Goal: Task Accomplishment & Management: Use online tool/utility

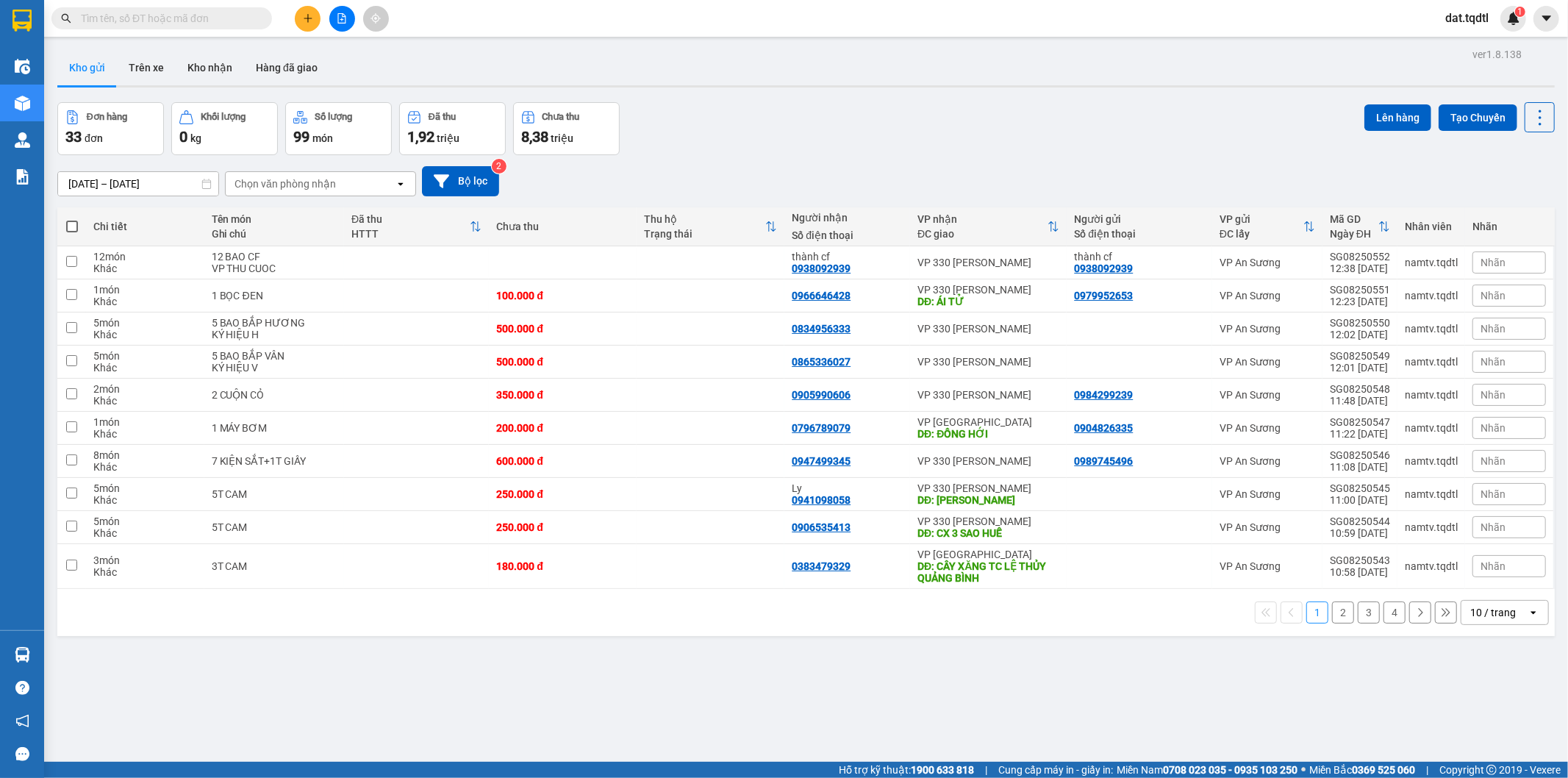
click at [339, 20] on icon "file-add" at bounding box center [341, 17] width 10 height 10
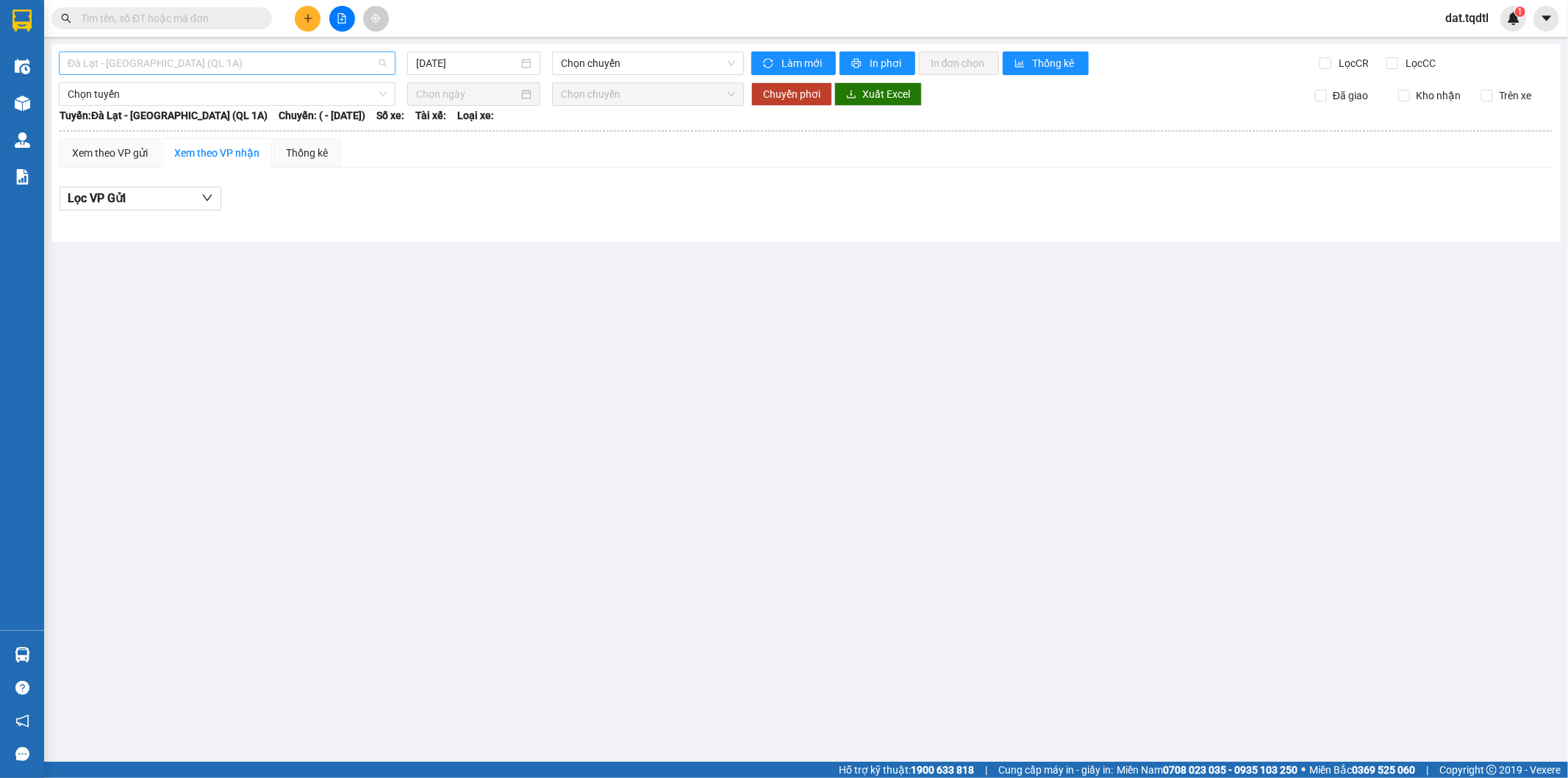
click at [383, 68] on span "Đà Lạt - [GEOGRAPHIC_DATA] (QL 1A)" at bounding box center [226, 63] width 319 height 22
click at [386, 60] on span "Đà Lạt - [GEOGRAPHIC_DATA] (QL 1A)" at bounding box center [226, 63] width 319 height 22
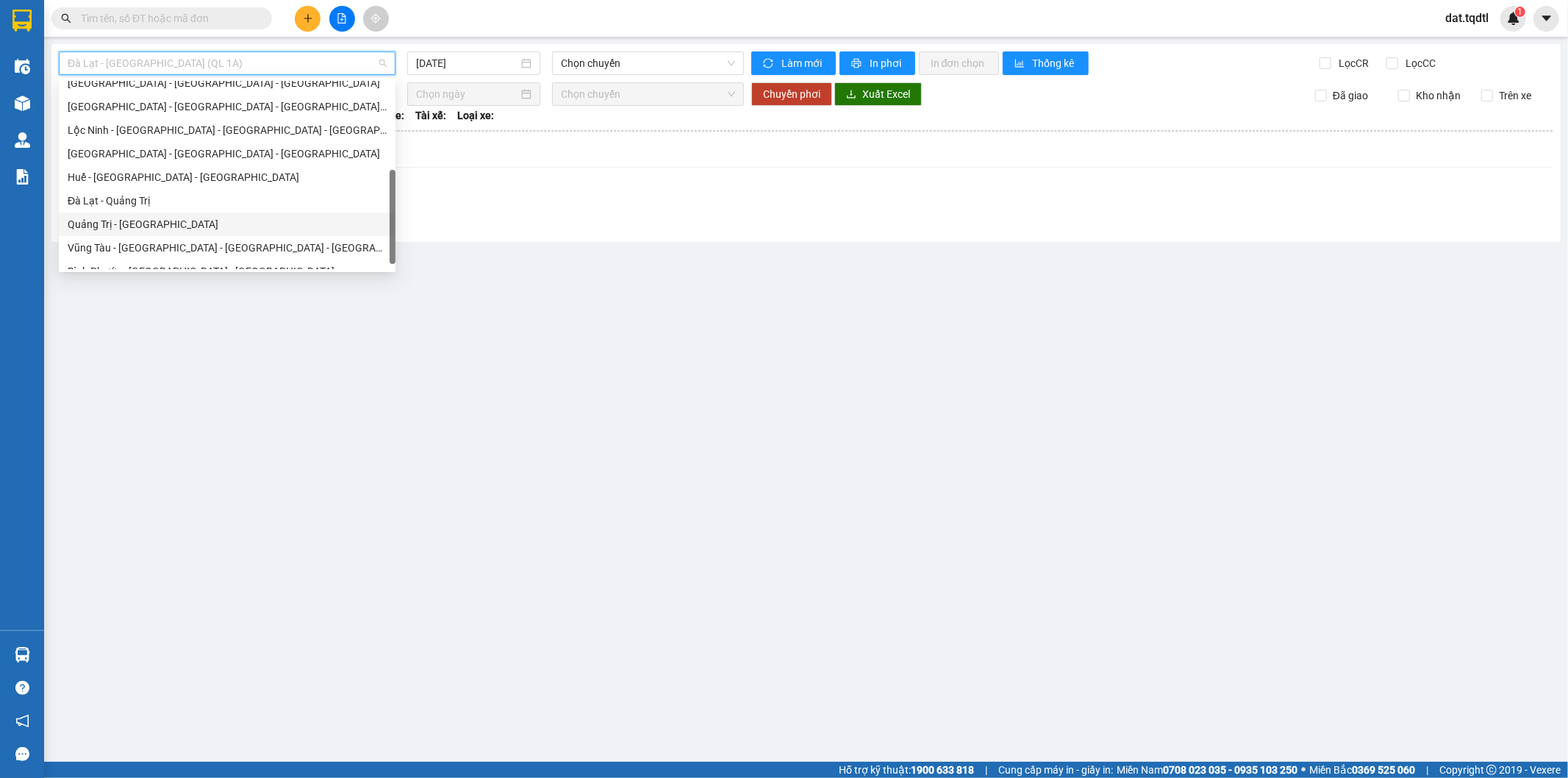
scroll to position [258, 0]
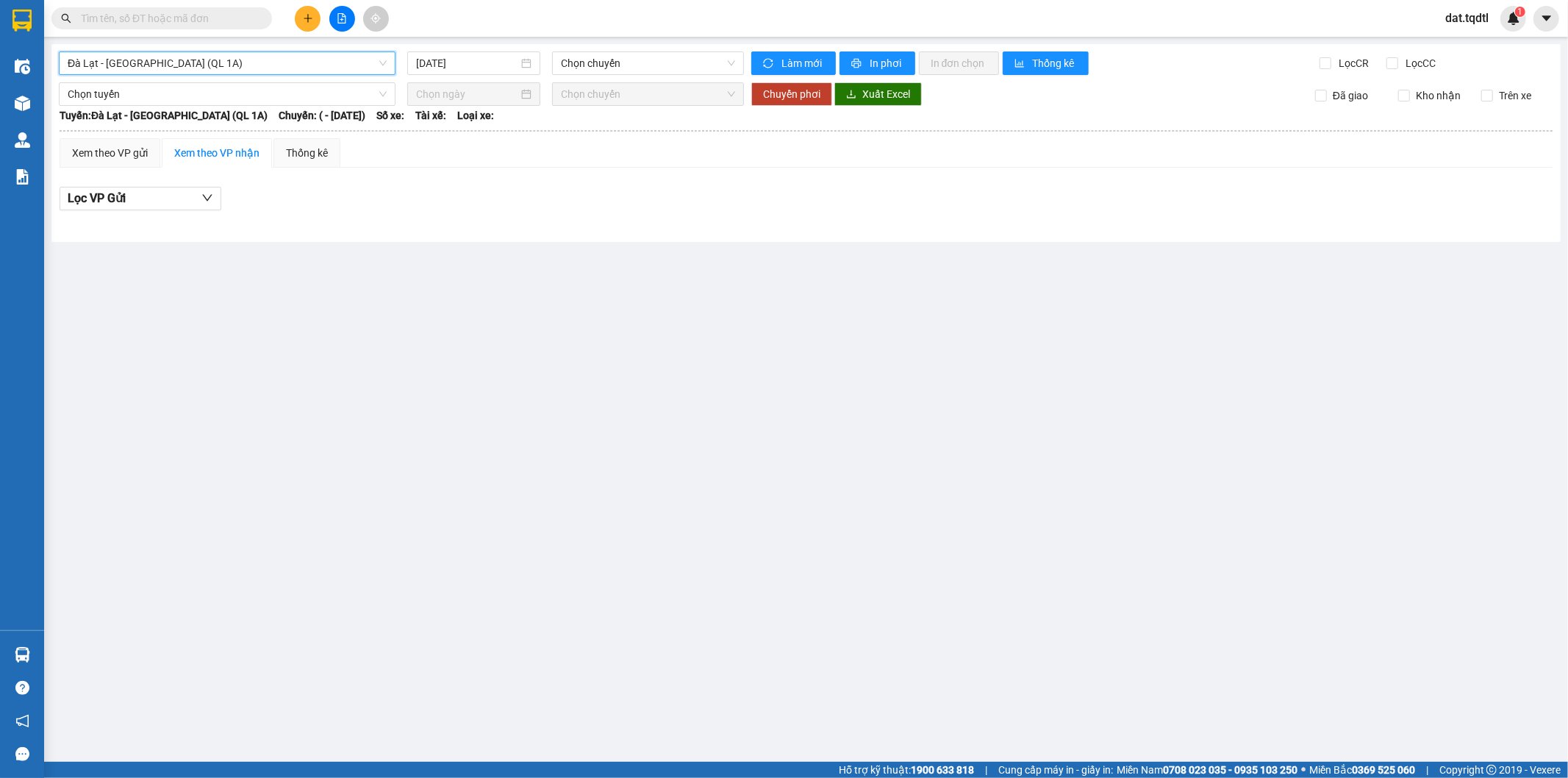
click at [365, 70] on span "Đà Lạt - [GEOGRAPHIC_DATA] (QL 1A)" at bounding box center [226, 63] width 319 height 22
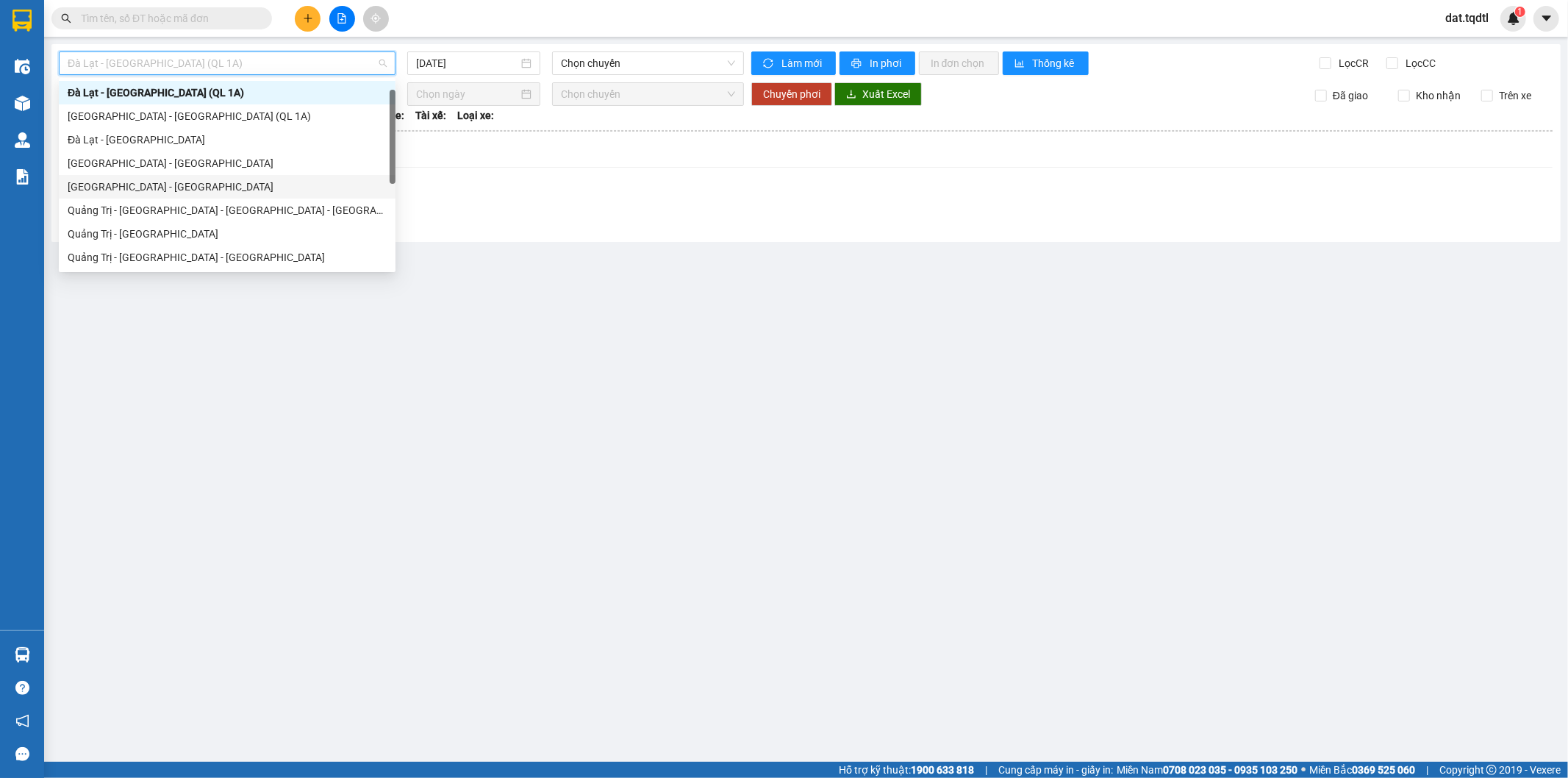
click at [221, 183] on div "[GEOGRAPHIC_DATA] - [GEOGRAPHIC_DATA]" at bounding box center [226, 187] width 319 height 16
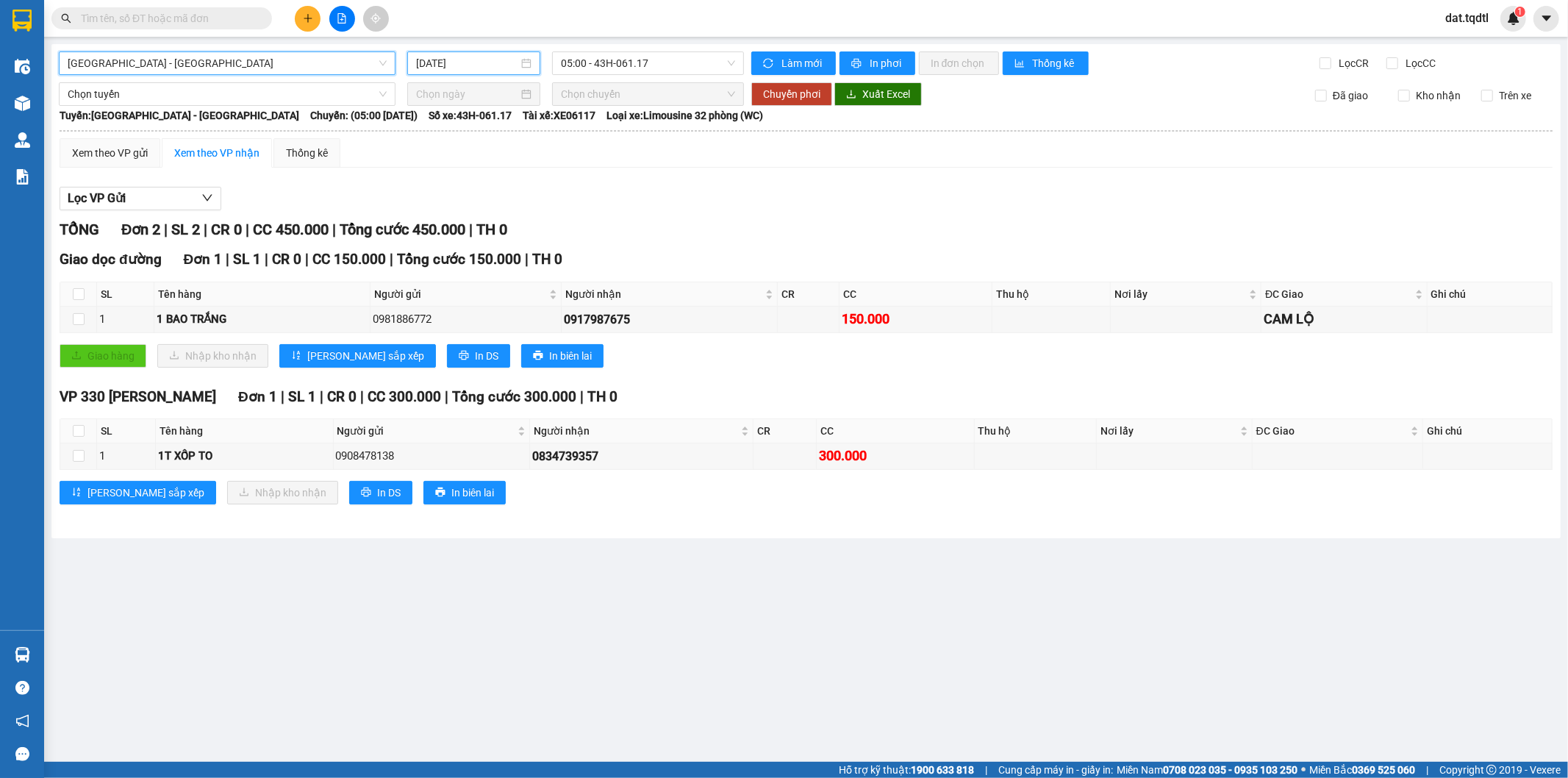
click at [517, 61] on input "[DATE]" at bounding box center [467, 63] width 102 height 16
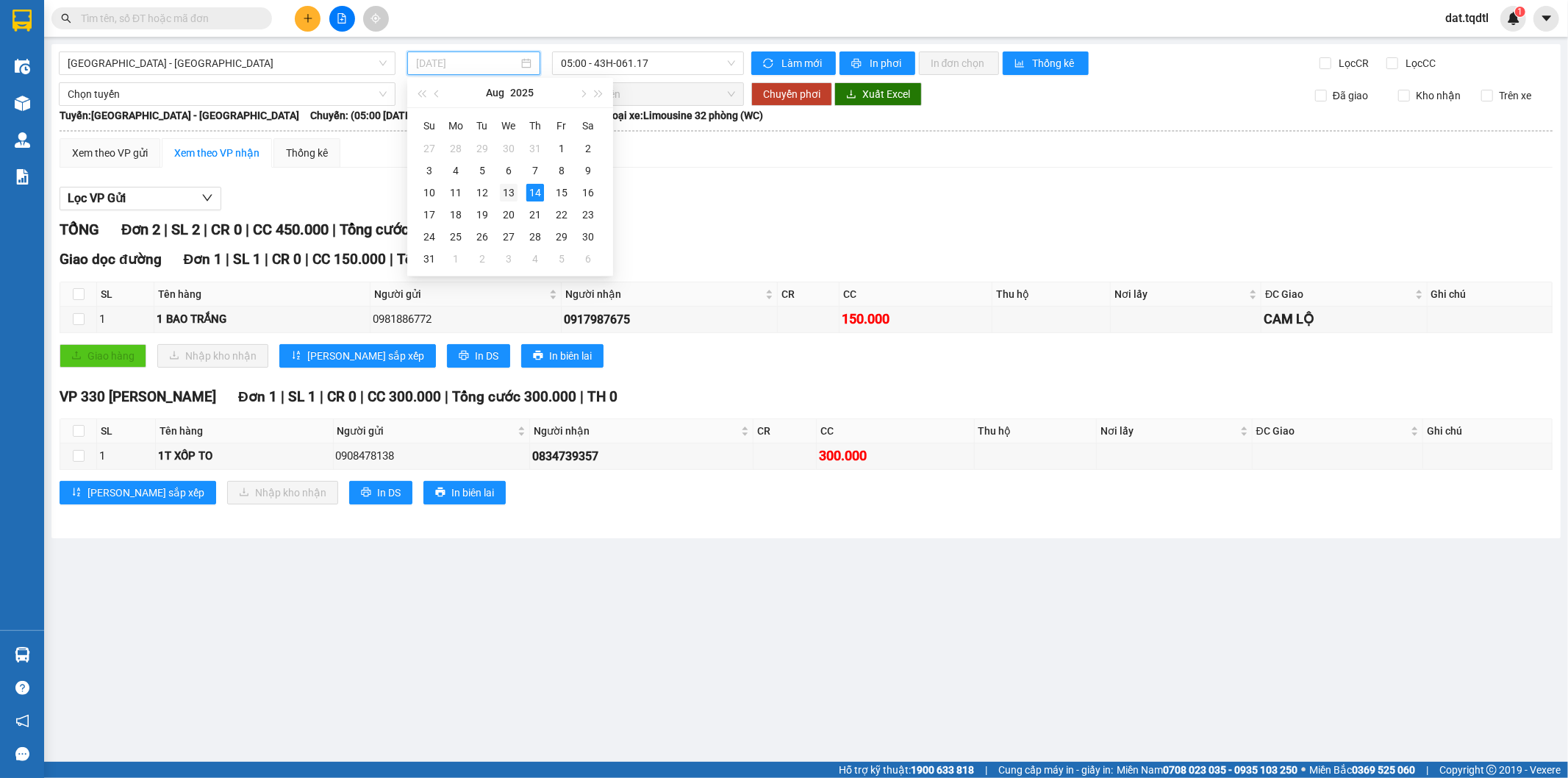
click at [506, 190] on div "13" at bounding box center [508, 192] width 17 height 17
type input "[DATE]"
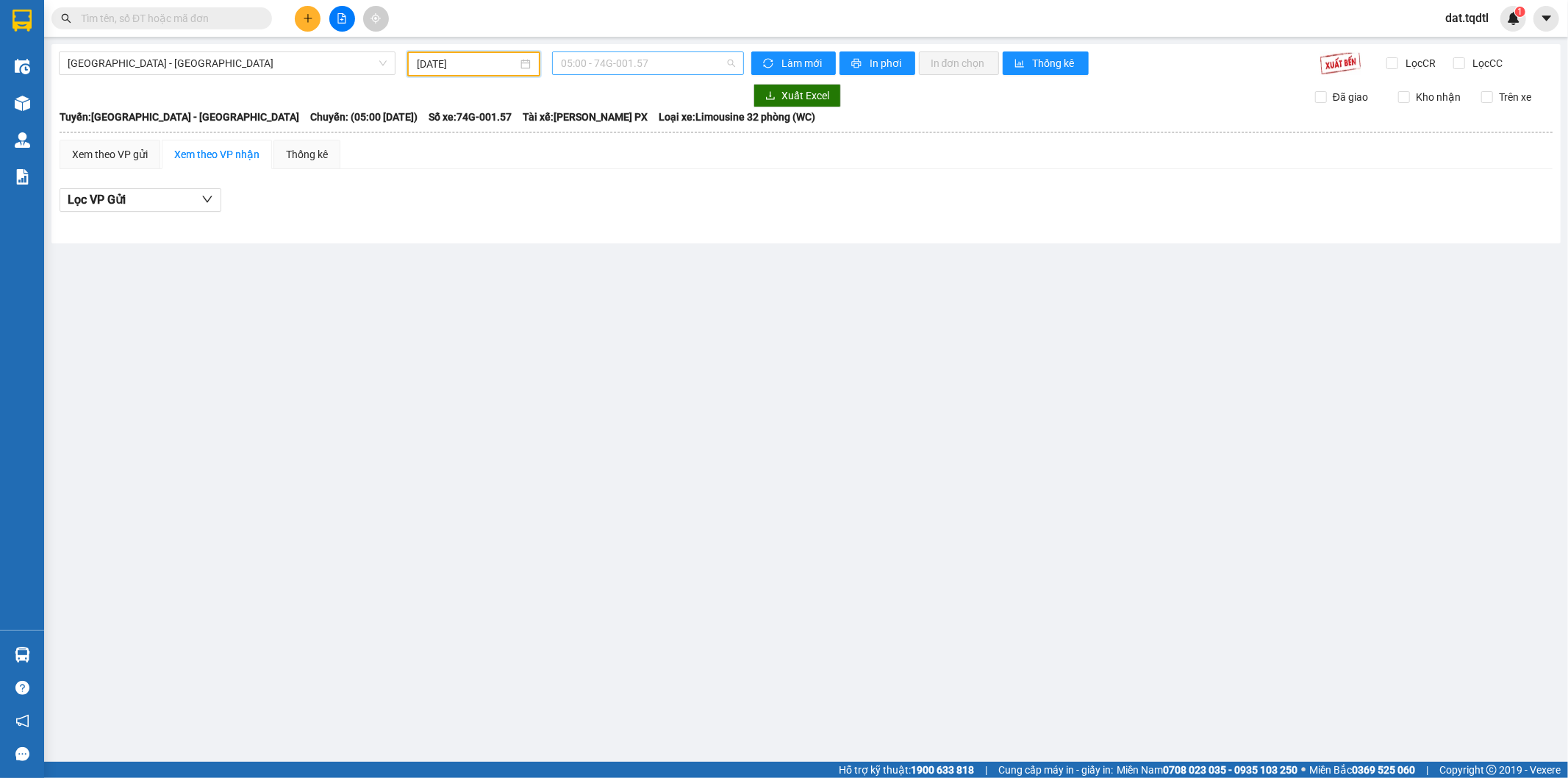
click at [723, 62] on span "05:00 - 74G-001.57" at bounding box center [647, 63] width 173 height 22
click at [643, 203] on div "13:30 - 74F-000.34" at bounding box center [618, 210] width 115 height 16
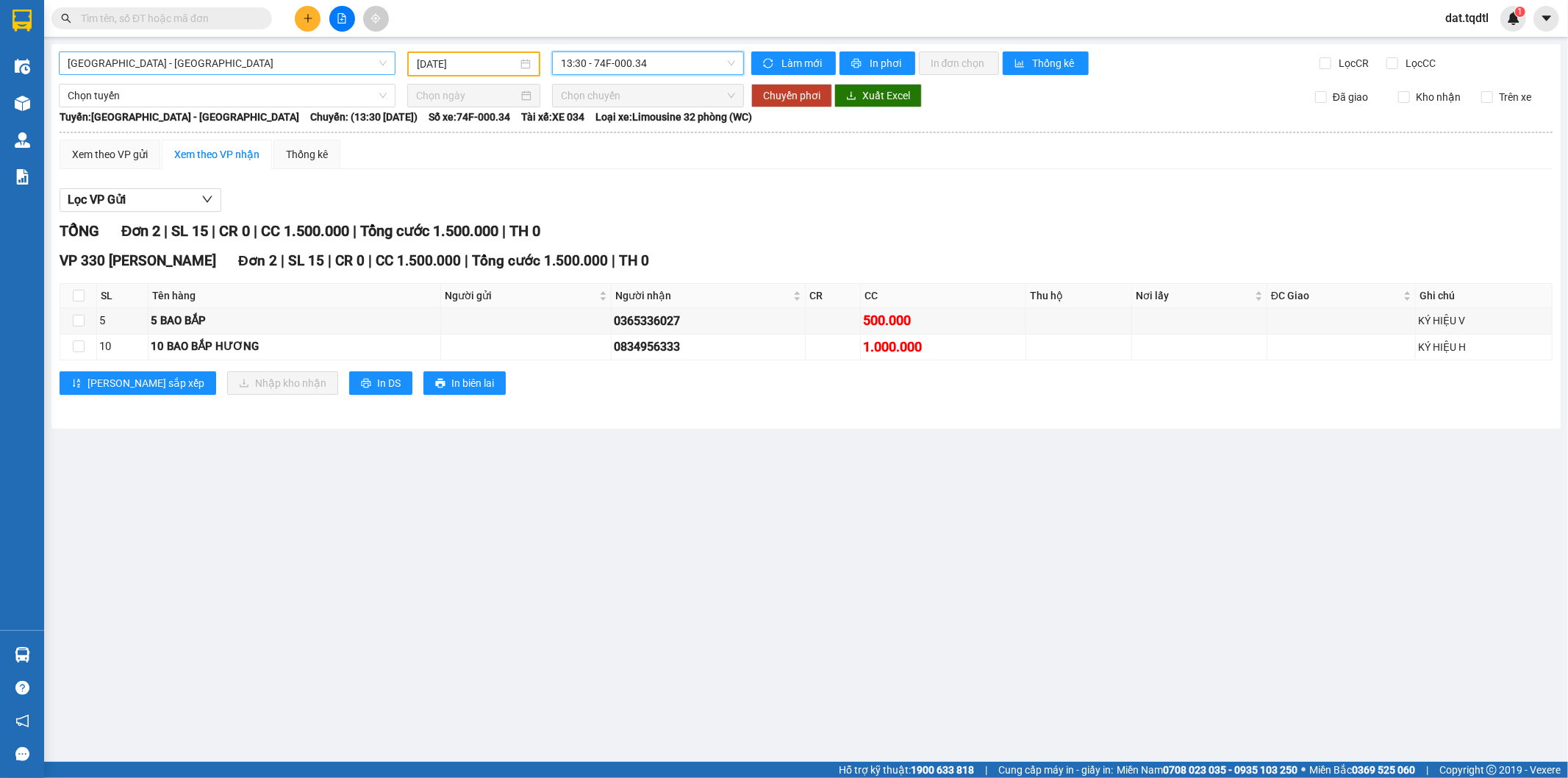
click at [174, 62] on span "[GEOGRAPHIC_DATA] - [GEOGRAPHIC_DATA]" at bounding box center [226, 63] width 319 height 22
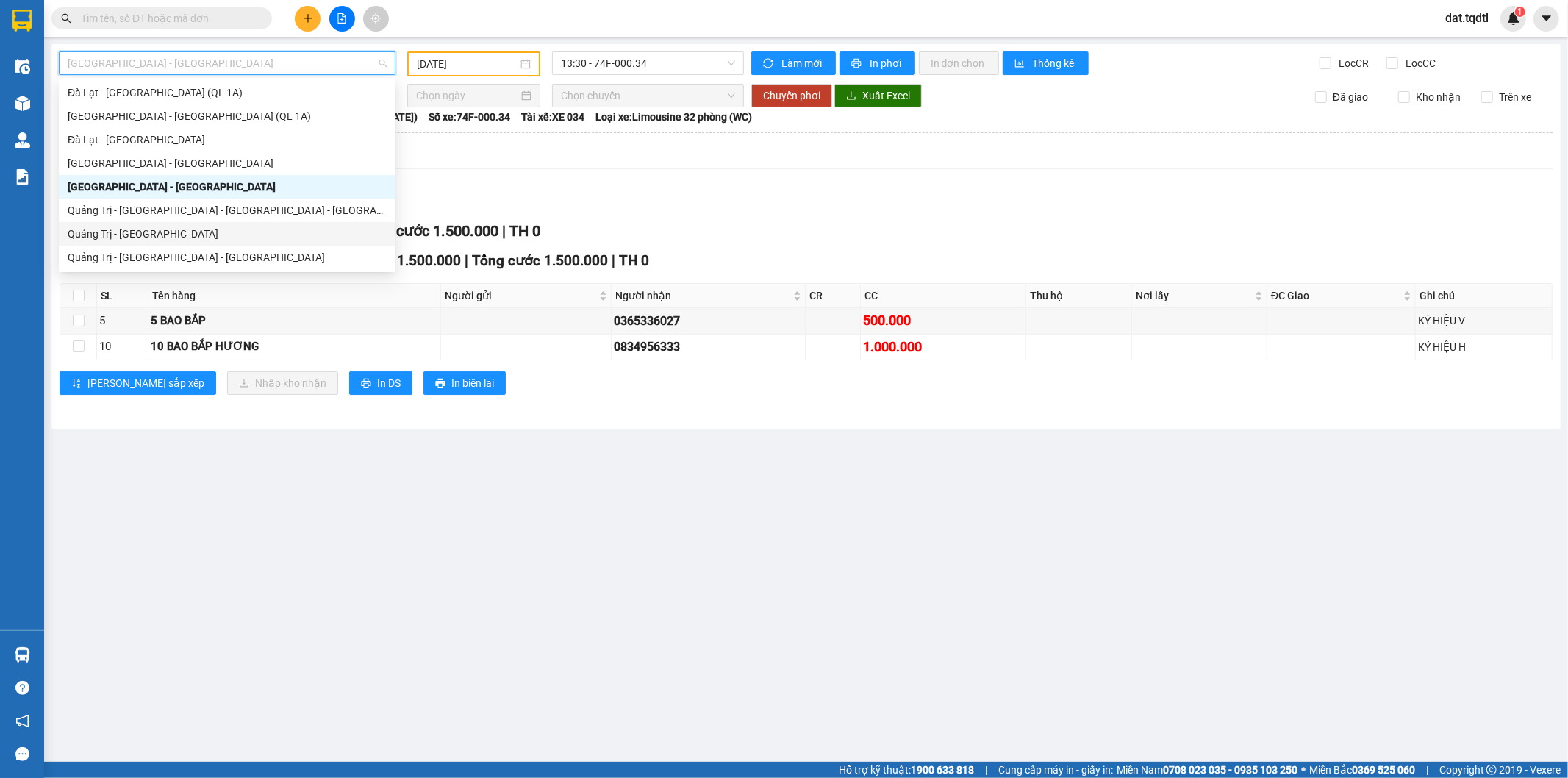
click at [152, 233] on div "Quảng Trị - [GEOGRAPHIC_DATA]" at bounding box center [226, 234] width 319 height 16
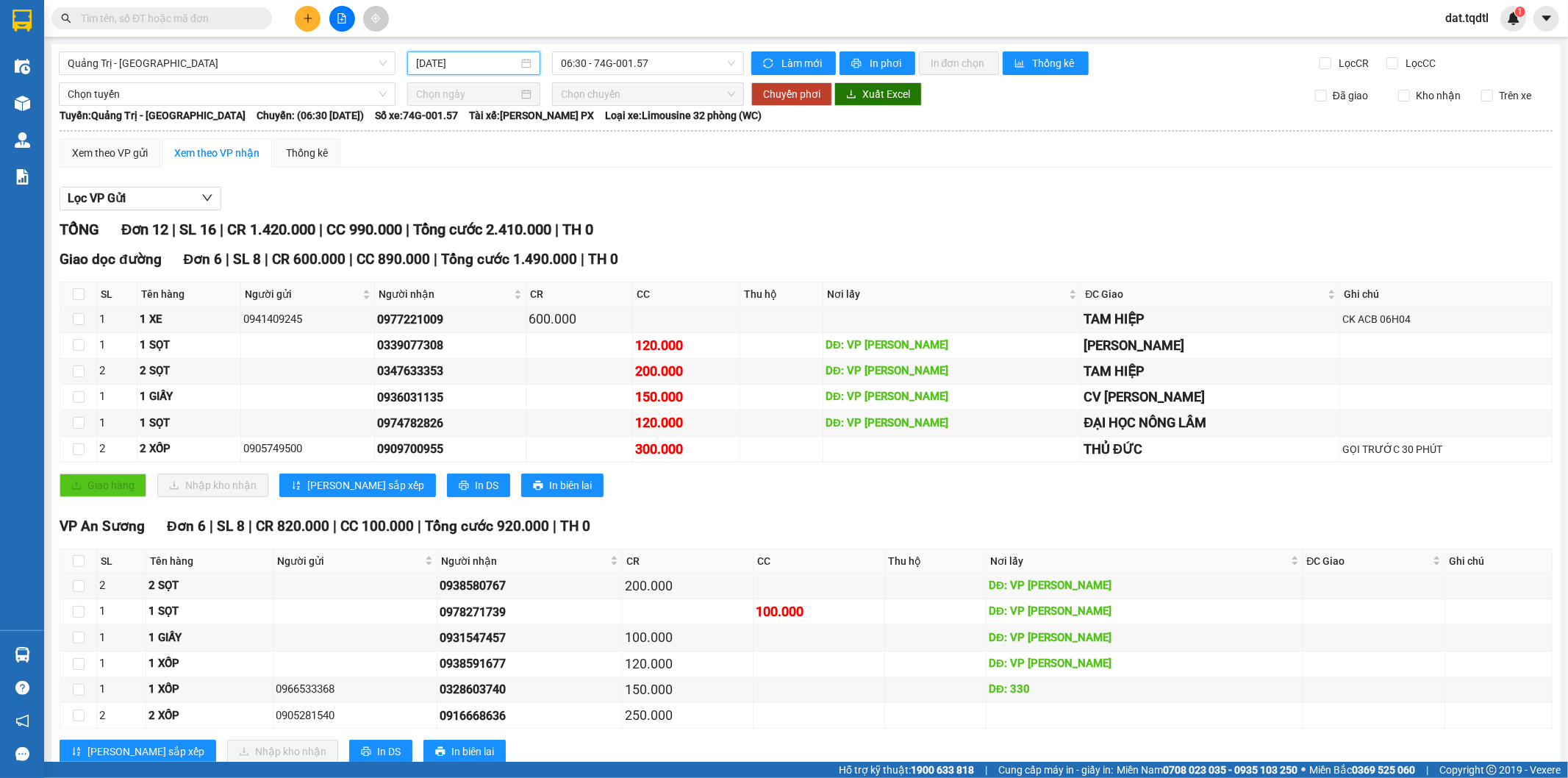
click at [505, 64] on input "[DATE]" at bounding box center [467, 63] width 102 height 16
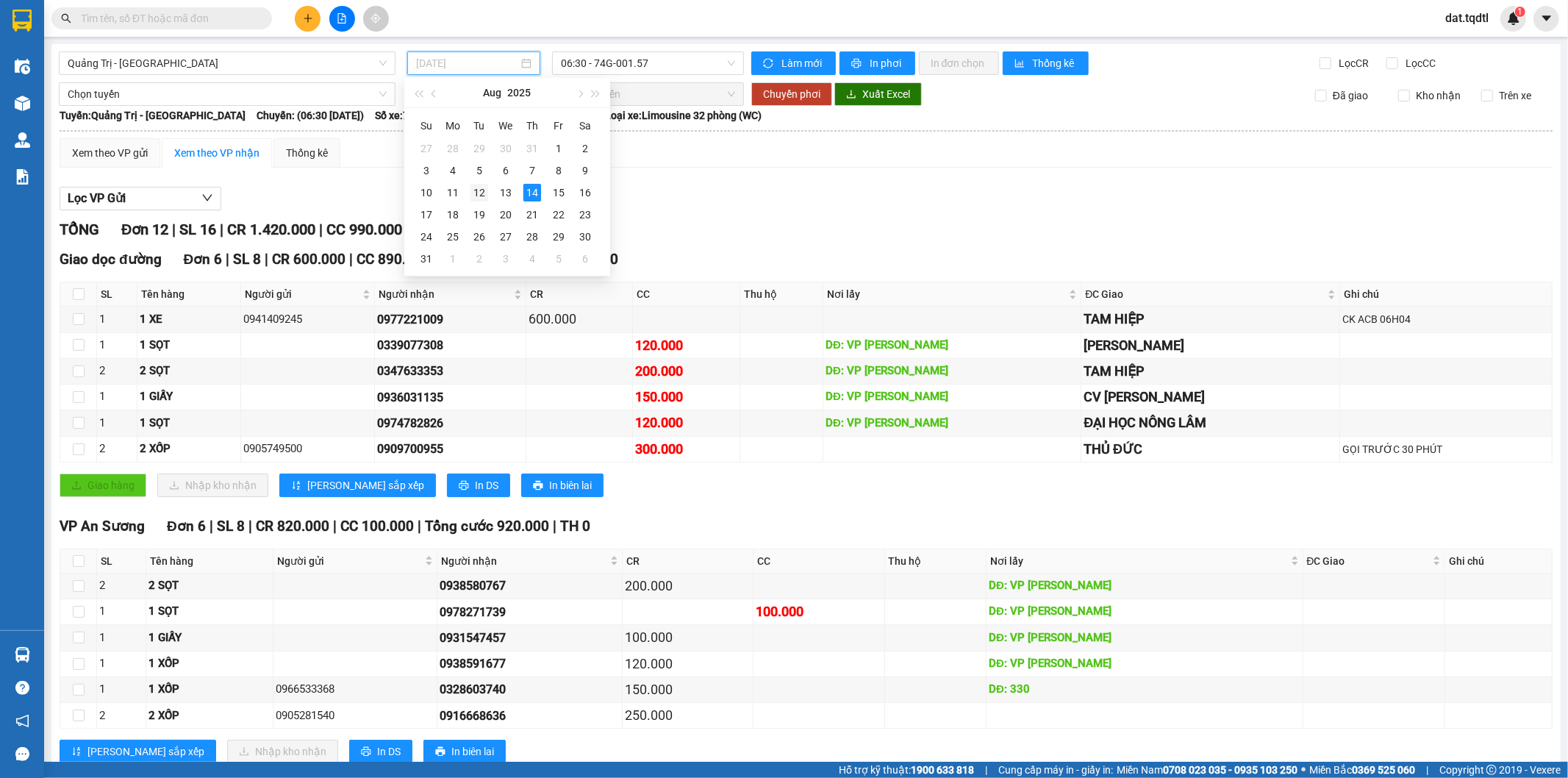
click at [480, 197] on div "12" at bounding box center [478, 192] width 17 height 17
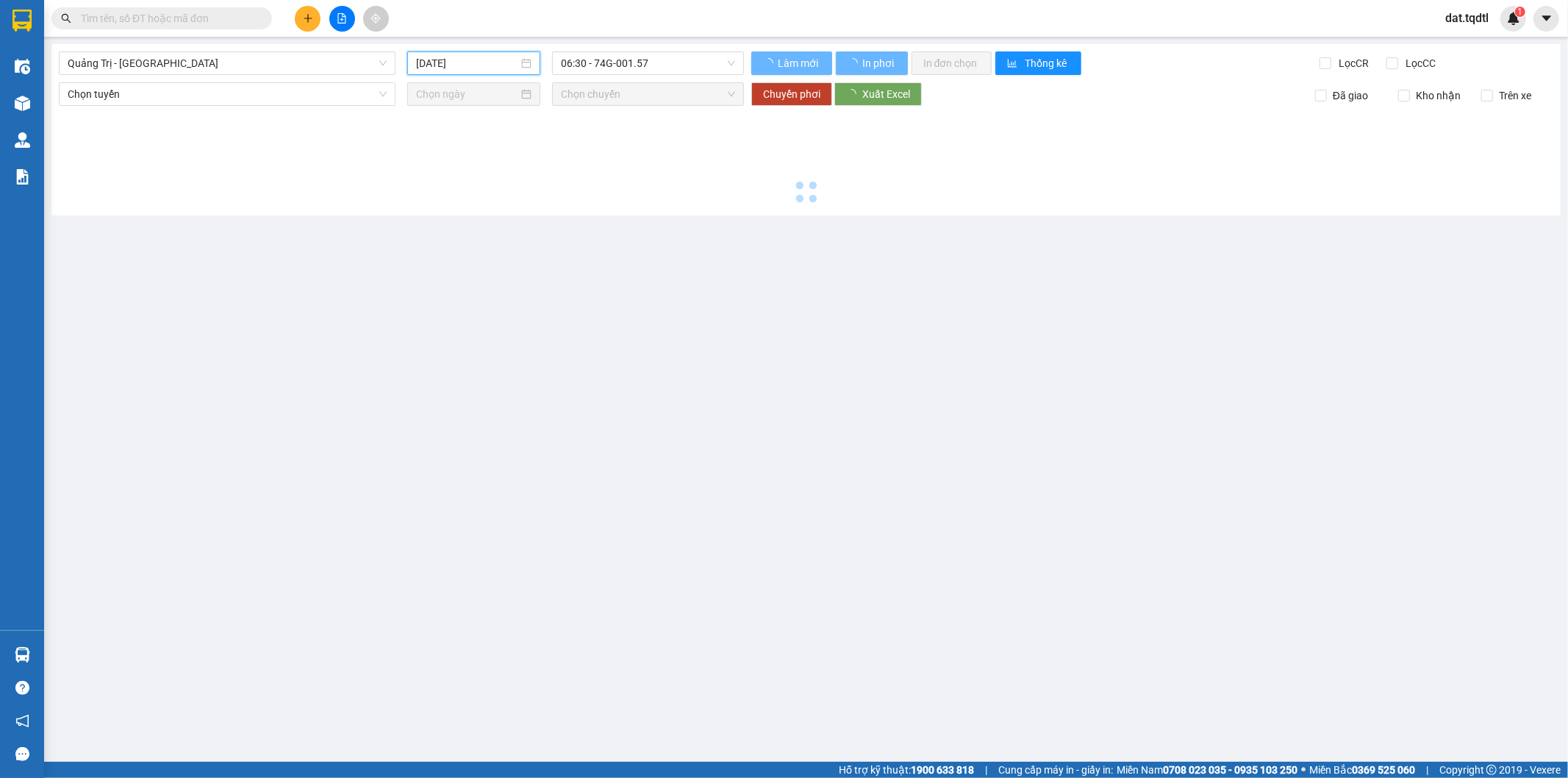
type input "[DATE]"
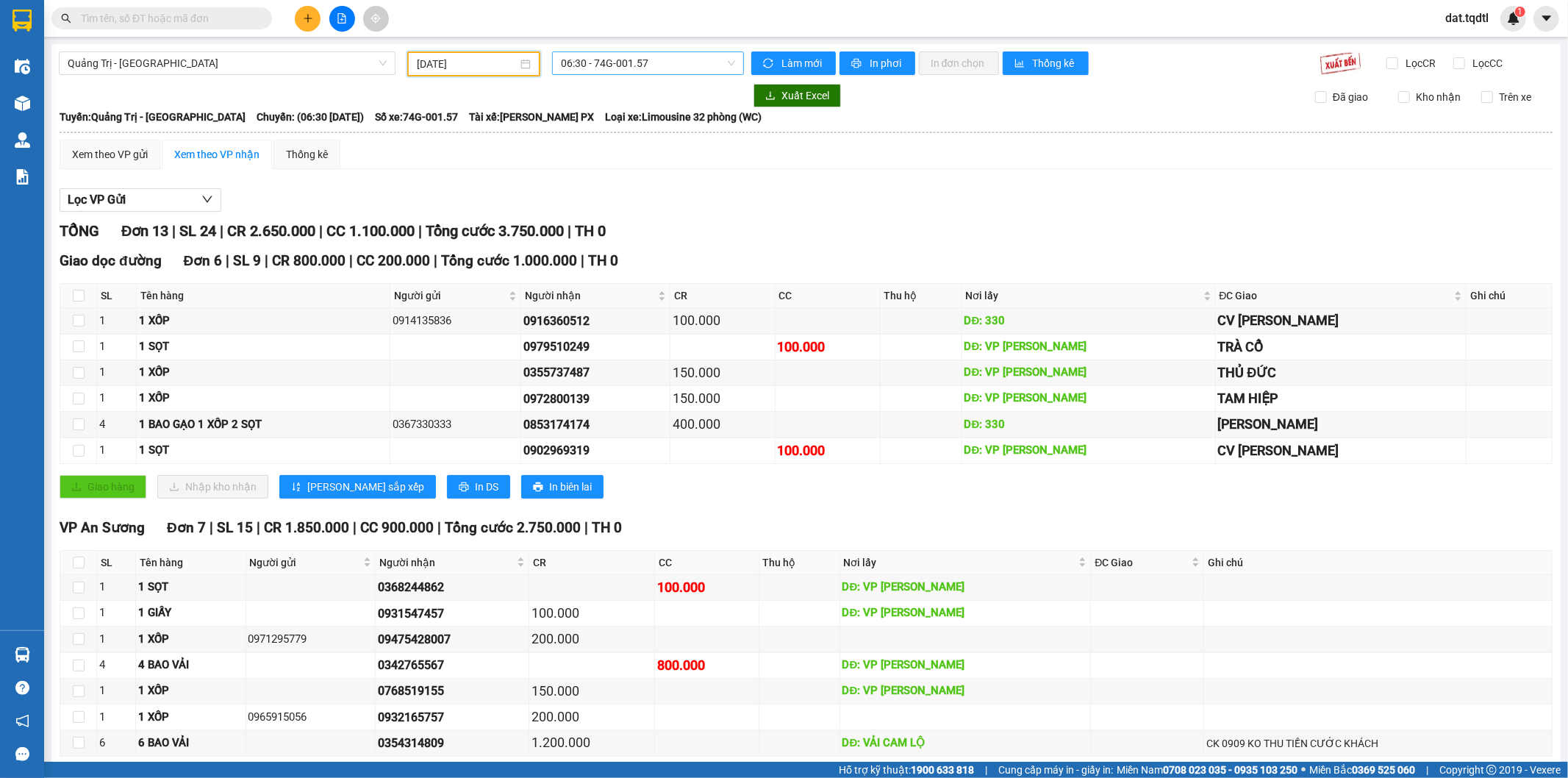
click at [728, 68] on span "06:30 - 74G-001.57" at bounding box center [647, 63] width 173 height 22
click at [647, 186] on div "14:00 - 74F-000.34" at bounding box center [614, 187] width 115 height 16
